Goal: Task Accomplishment & Management: Use online tool/utility

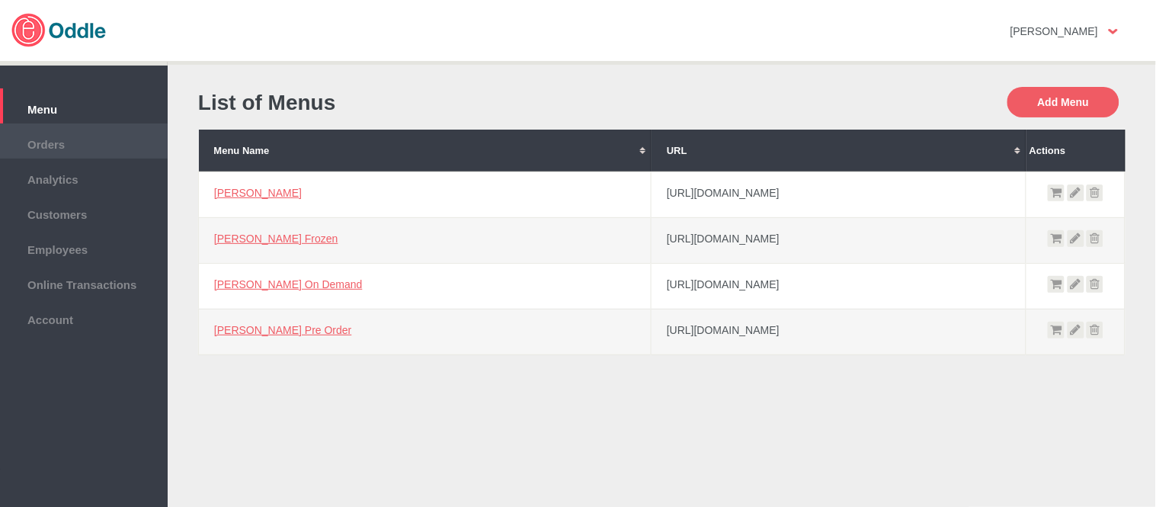
click at [66, 146] on span "Orders" at bounding box center [84, 142] width 152 height 17
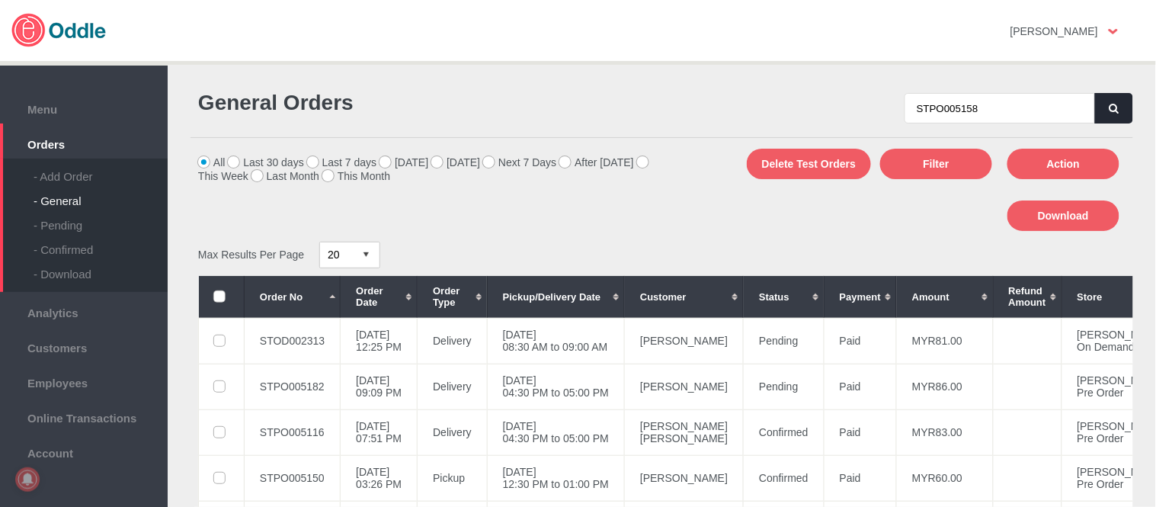
type input "STPO005158"
click at [1103, 104] on button "button" at bounding box center [1114, 108] width 38 height 30
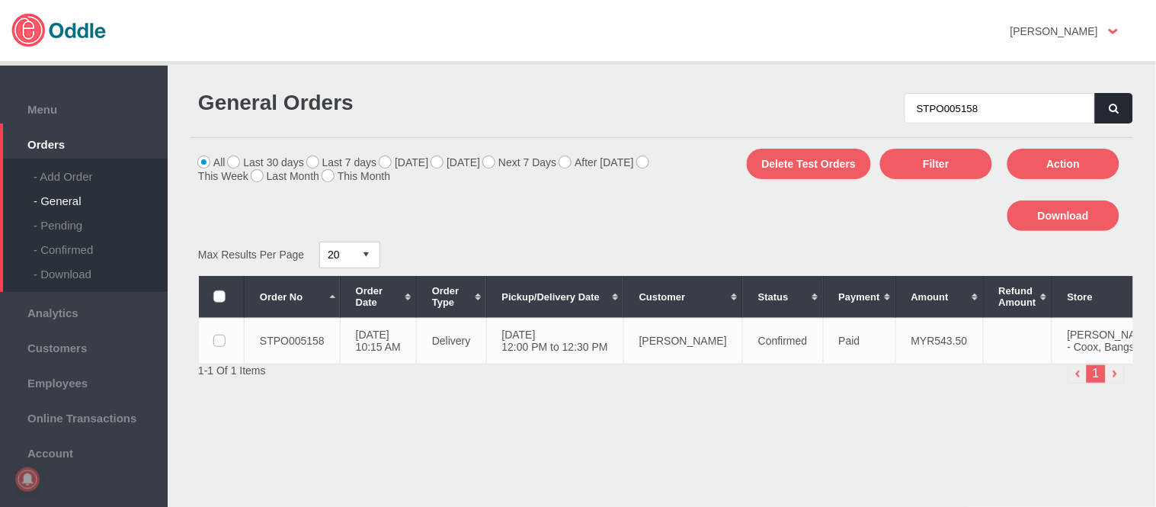
click at [623, 349] on td "[DATE] 12:00 PM to 12:30 PM" at bounding box center [554, 341] width 137 height 46
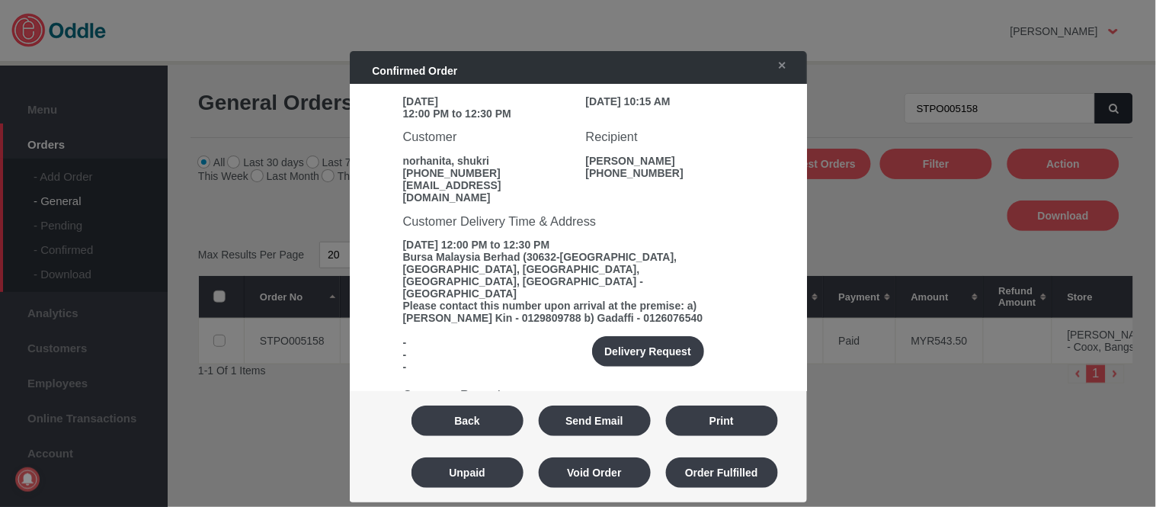
scroll to position [169, 0]
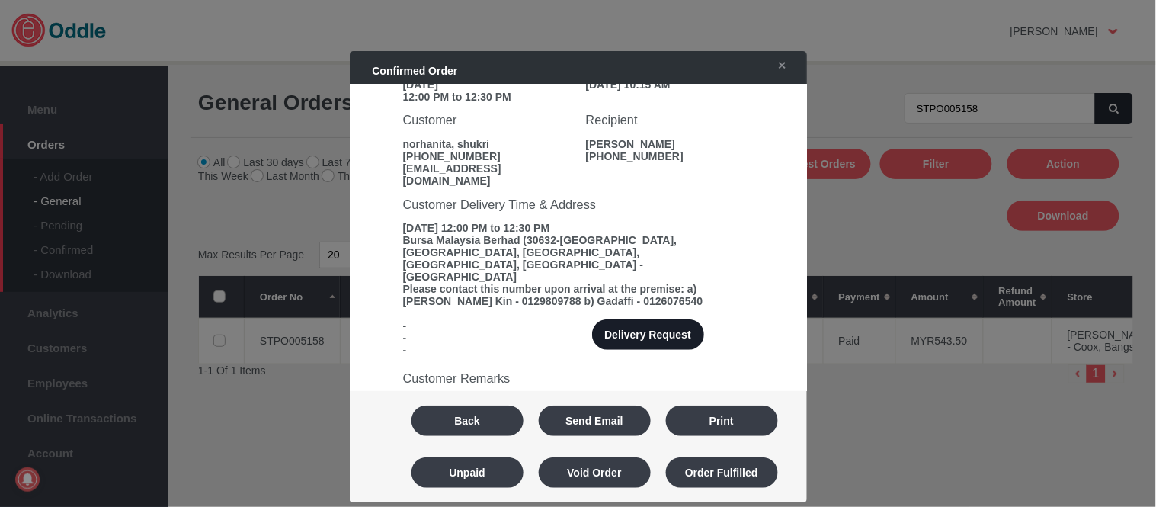
click at [663, 319] on button "Delivery Request" at bounding box center [648, 334] width 112 height 30
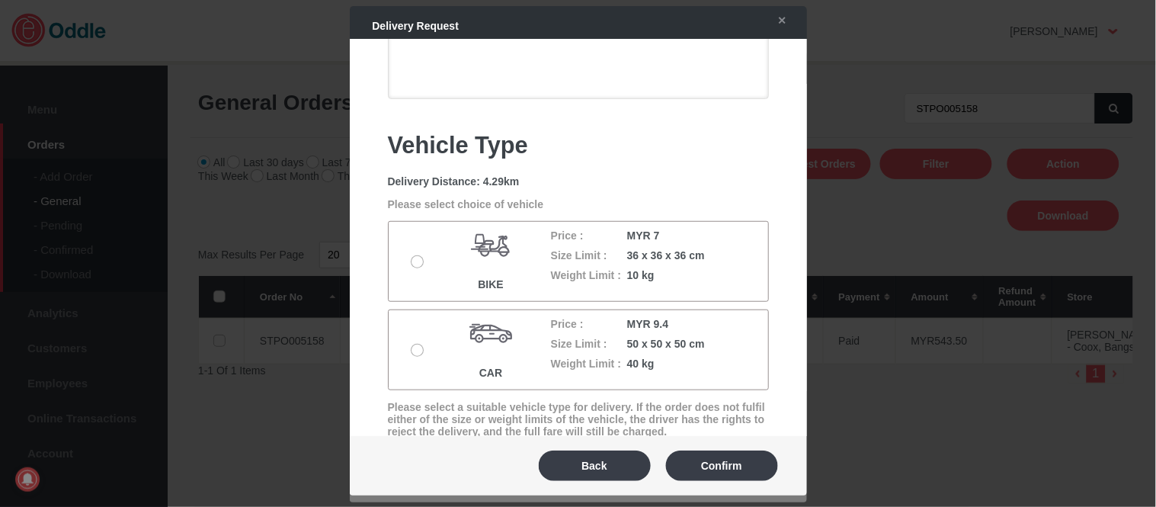
click at [415, 264] on label at bounding box center [419, 262] width 15 height 12
click at [0, 0] on input "radio" at bounding box center [0, 0] width 0 height 0
click at [694, 461] on button "Confirm" at bounding box center [722, 465] width 112 height 30
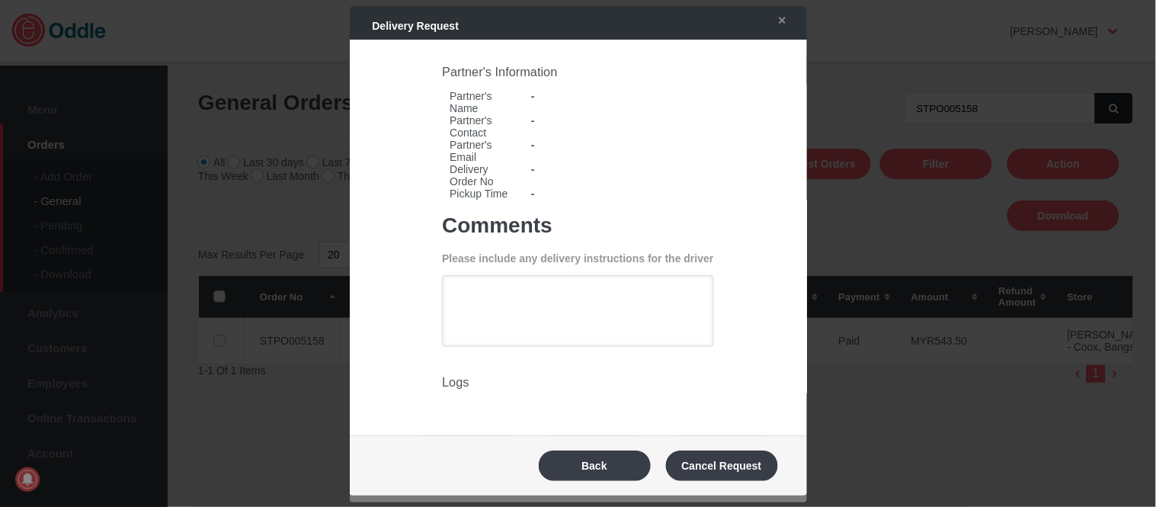
type textarea "Call bila sampai kedai [PERSON_NAME] berikan order number. Kami akan hantar mak…"
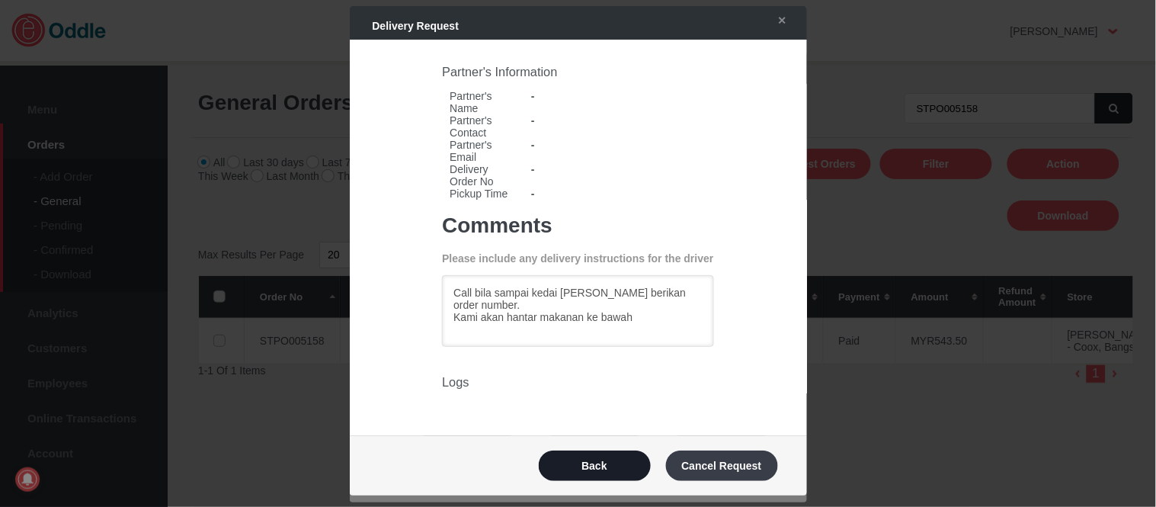
click at [620, 452] on button "Back" at bounding box center [595, 465] width 112 height 30
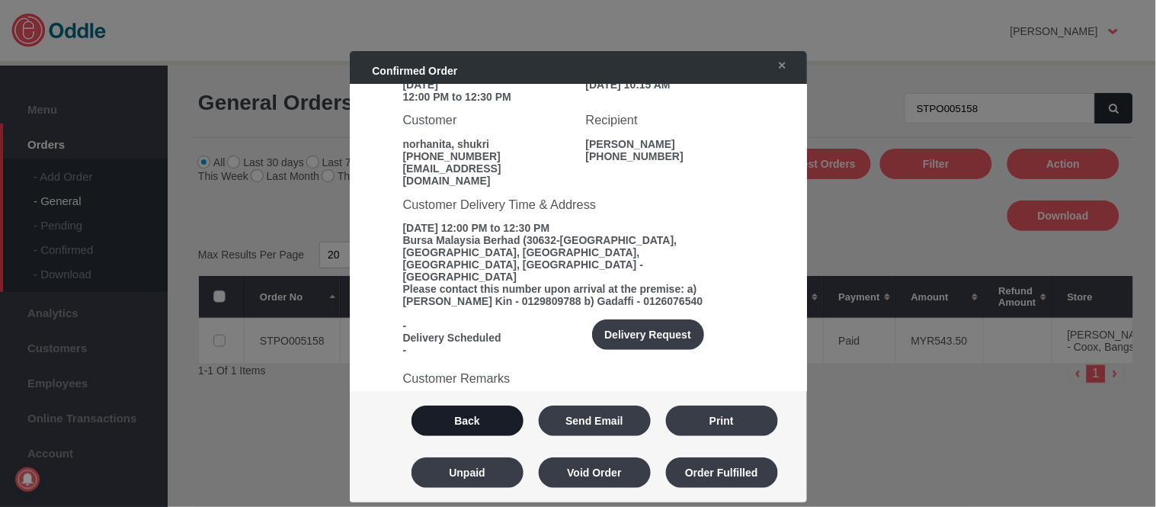
click at [482, 415] on button "Back" at bounding box center [468, 420] width 112 height 30
